Goal: Task Accomplishment & Management: Manage account settings

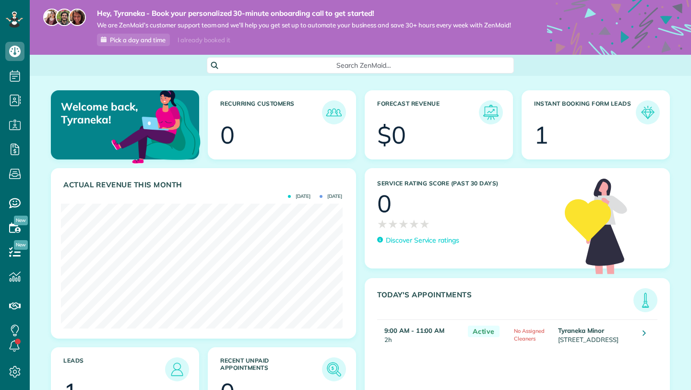
scroll to position [125, 281]
click at [13, 59] on icon at bounding box center [14, 51] width 19 height 19
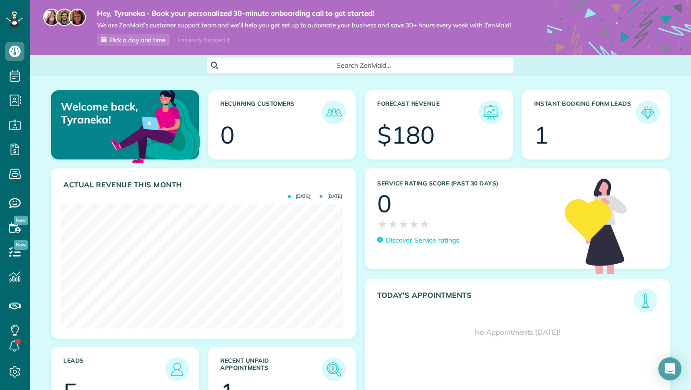
click at [542, 109] on h3 "Instant Booking Form Leads" at bounding box center [585, 112] width 102 height 24
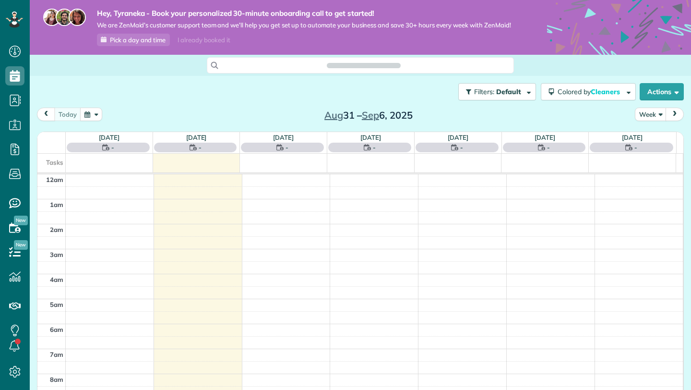
scroll to position [175, 0]
click at [17, 225] on use at bounding box center [15, 227] width 12 height 10
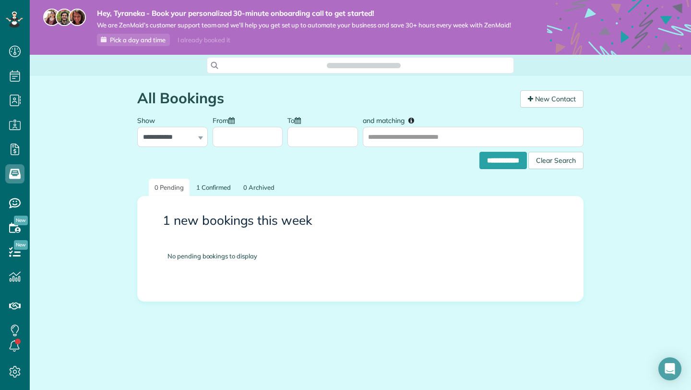
scroll to position [4, 4]
click at [213, 190] on link "1 Confirmed" at bounding box center [214, 188] width 47 height 18
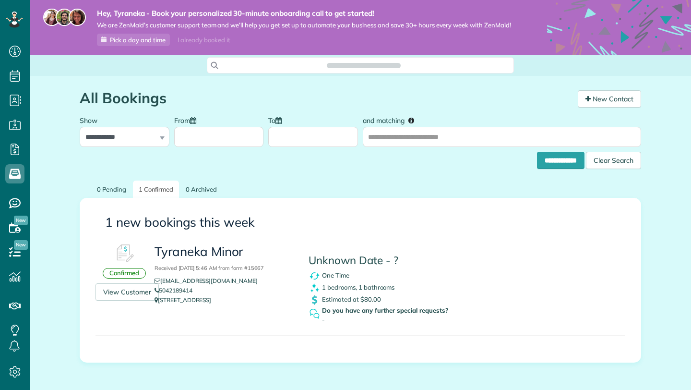
scroll to position [390, 30]
click at [118, 278] on div "Confirmed" at bounding box center [124, 273] width 43 height 11
click at [119, 296] on link "View Customer" at bounding box center [127, 291] width 63 height 17
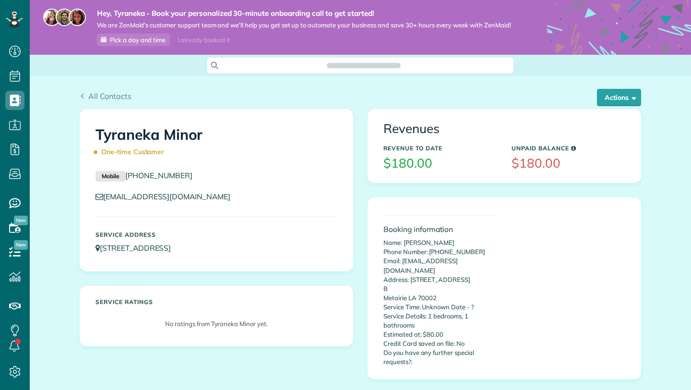
scroll to position [4, 4]
click at [608, 106] on button "Actions" at bounding box center [619, 97] width 44 height 17
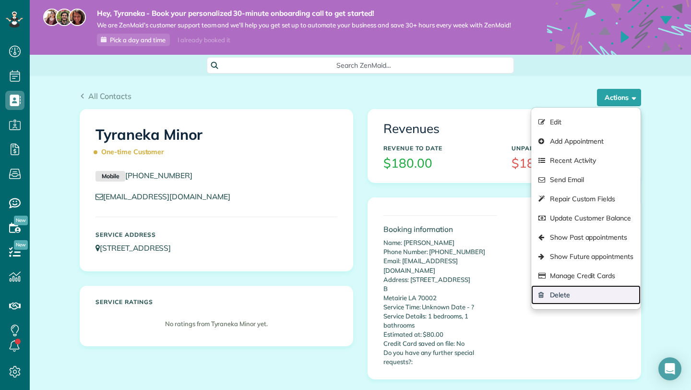
click at [554, 303] on link "Delete" at bounding box center [585, 294] width 109 height 19
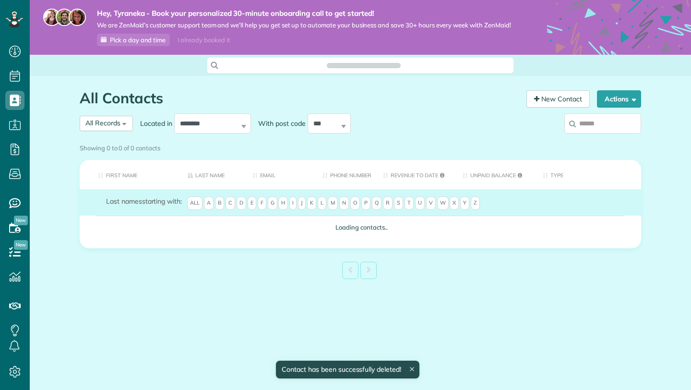
scroll to position [4, 4]
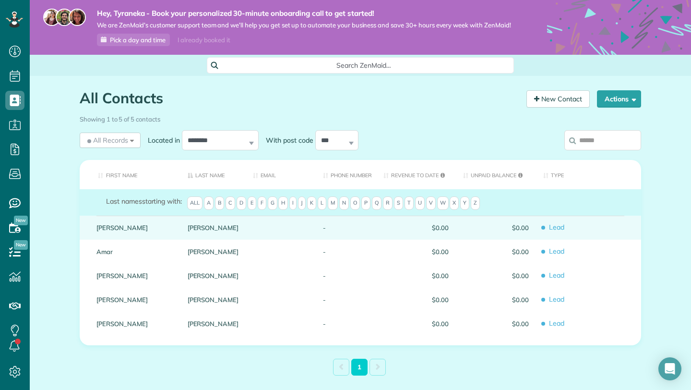
click at [124, 230] on div "[PERSON_NAME]" at bounding box center [134, 227] width 91 height 24
click at [325, 236] on div "-" at bounding box center [346, 227] width 60 height 24
click at [192, 239] on div "Arellano" at bounding box center [213, 227] width 66 height 24
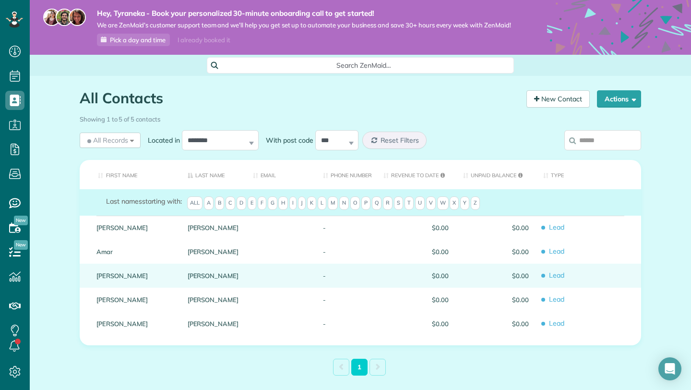
click at [564, 284] on span "Lead" at bounding box center [588, 275] width 91 height 17
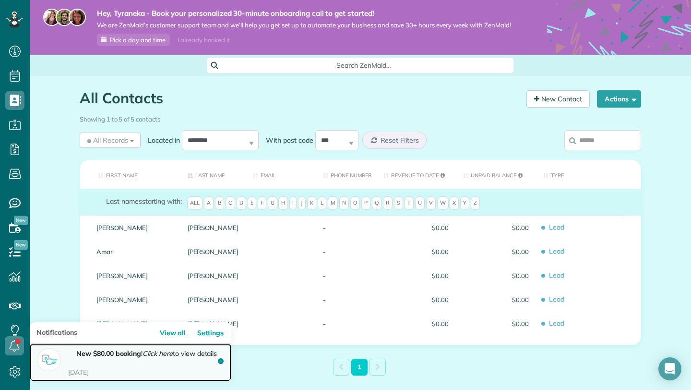
click at [97, 353] on strong "New $80.00 booking" at bounding box center [108, 353] width 65 height 9
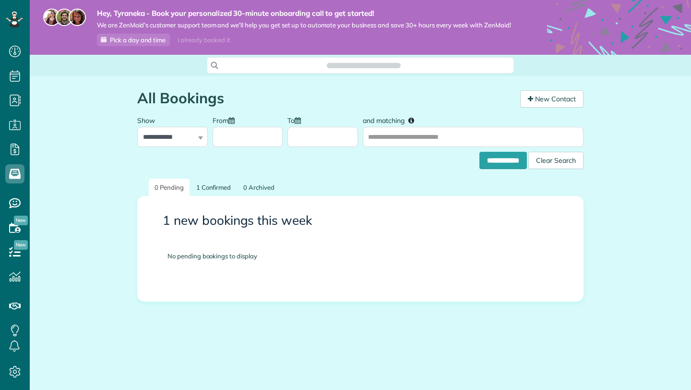
scroll to position [390, 30]
click at [217, 190] on link "1 Confirmed" at bounding box center [214, 188] width 47 height 18
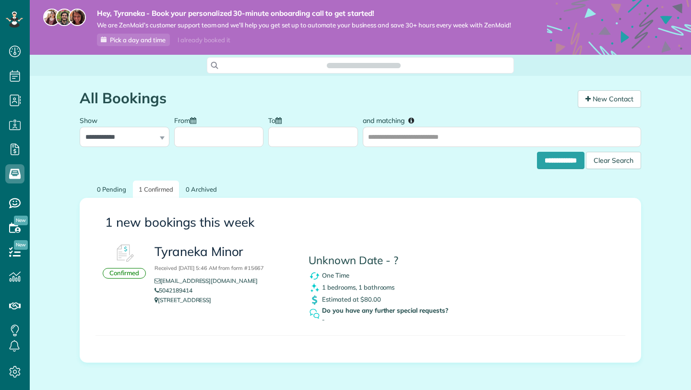
scroll to position [4, 4]
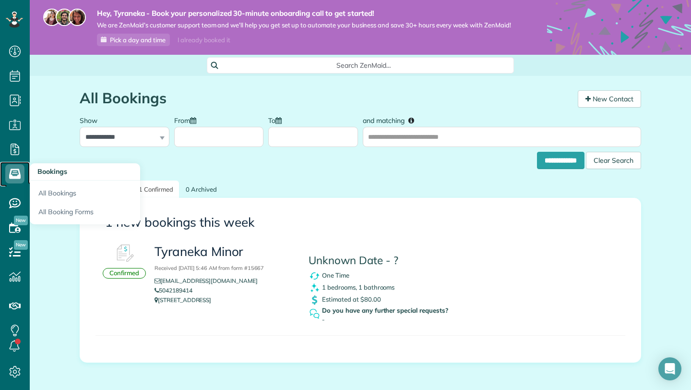
click at [15, 168] on icon at bounding box center [14, 173] width 19 height 19
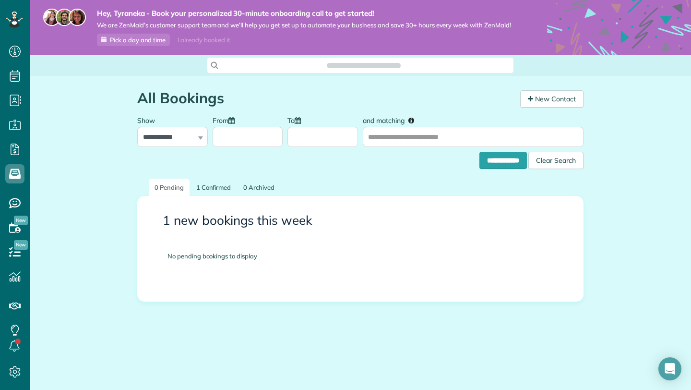
scroll to position [4, 4]
click at [18, 59] on icon at bounding box center [14, 51] width 19 height 19
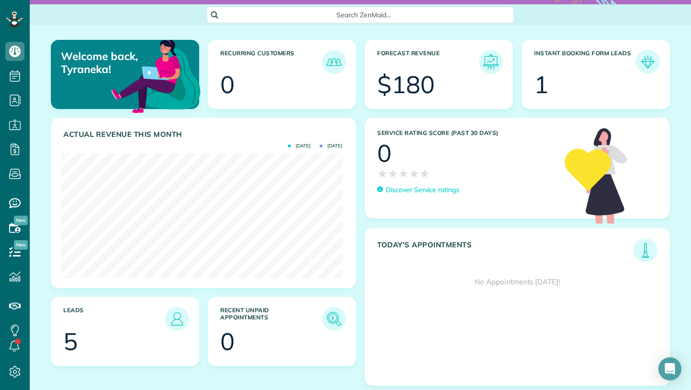
scroll to position [63, 0]
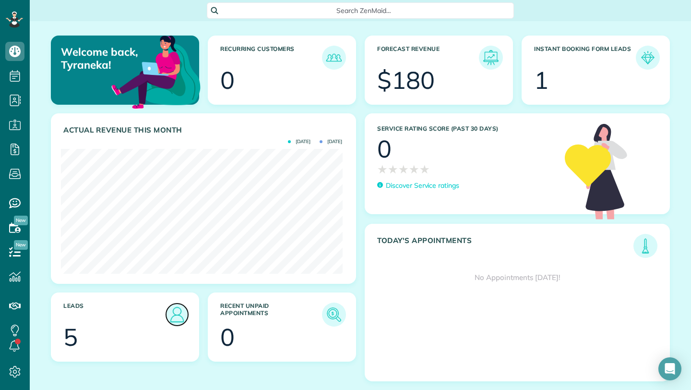
click at [182, 317] on img at bounding box center [177, 314] width 22 height 22
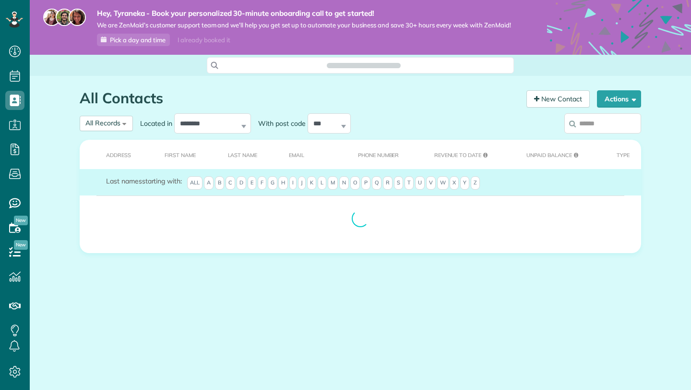
scroll to position [390, 30]
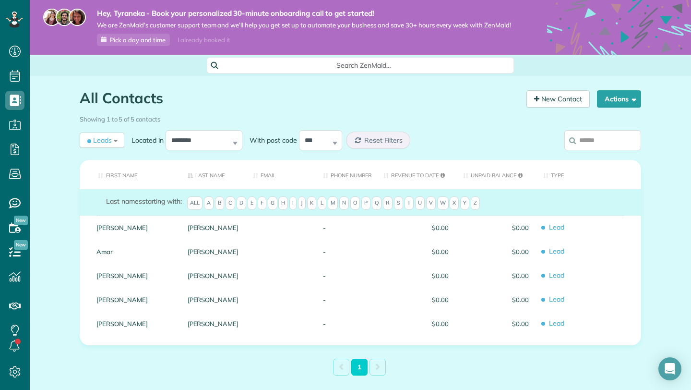
click at [182, 311] on div "Schwab" at bounding box center [213, 299] width 66 height 24
click at [98, 148] on div "Leads All Records All Customers Leads Former Customers Recurring Customers One-…" at bounding box center [102, 139] width 45 height 15
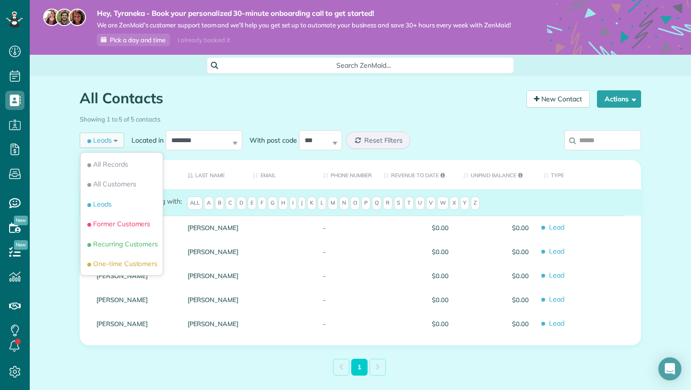
click at [117, 144] on div "Leads All Records All Customers Leads Former Customers Recurring Customers One-…" at bounding box center [102, 139] width 45 height 15
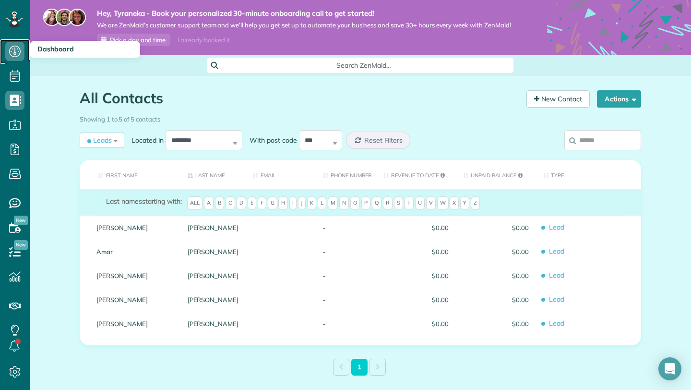
click at [10, 53] on use at bounding box center [15, 52] width 12 height 12
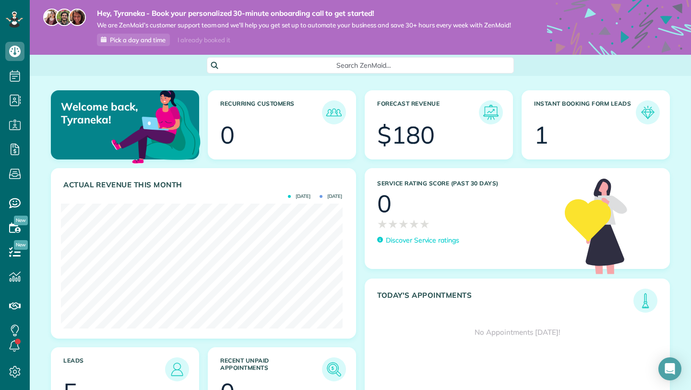
click at [17, 384] on div "Dashboard Scheduling Calendar View List View Dispatch View - Weekly scheduling …" at bounding box center [15, 195] width 30 height 390
click at [13, 375] on use at bounding box center [15, 372] width 11 height 12
